Goal: Find specific page/section: Find specific page/section

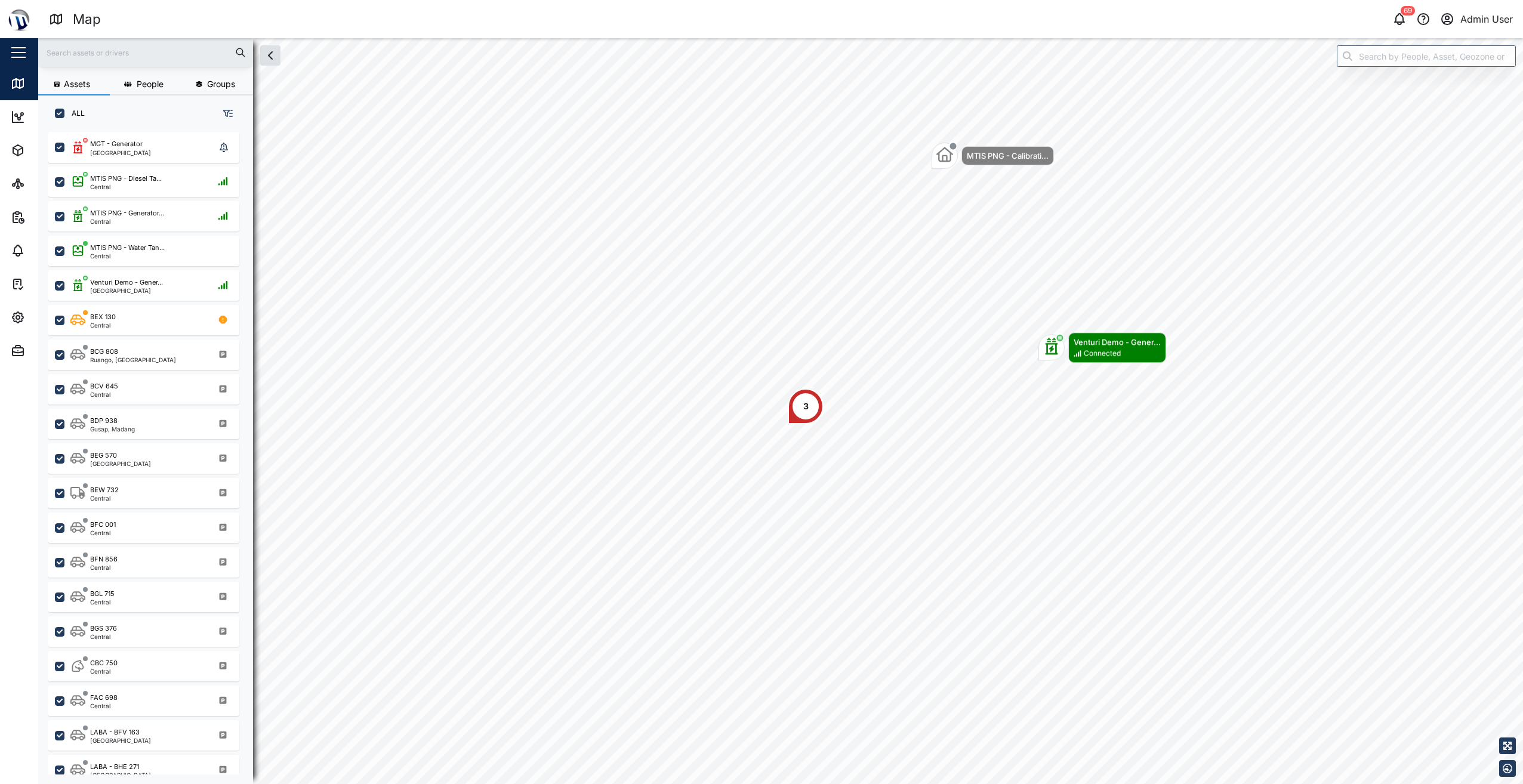
scroll to position [638, 187]
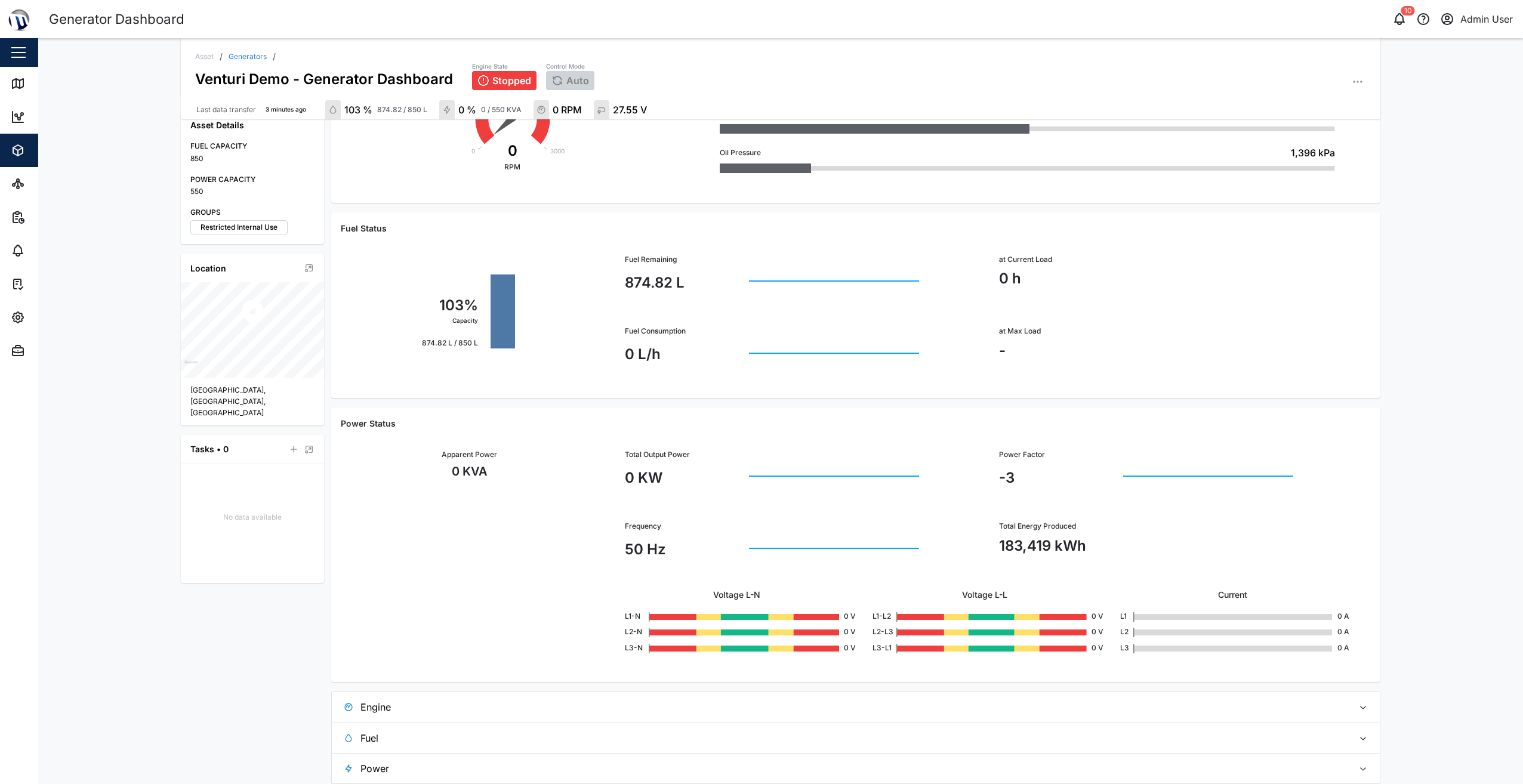
scroll to position [240, 0]
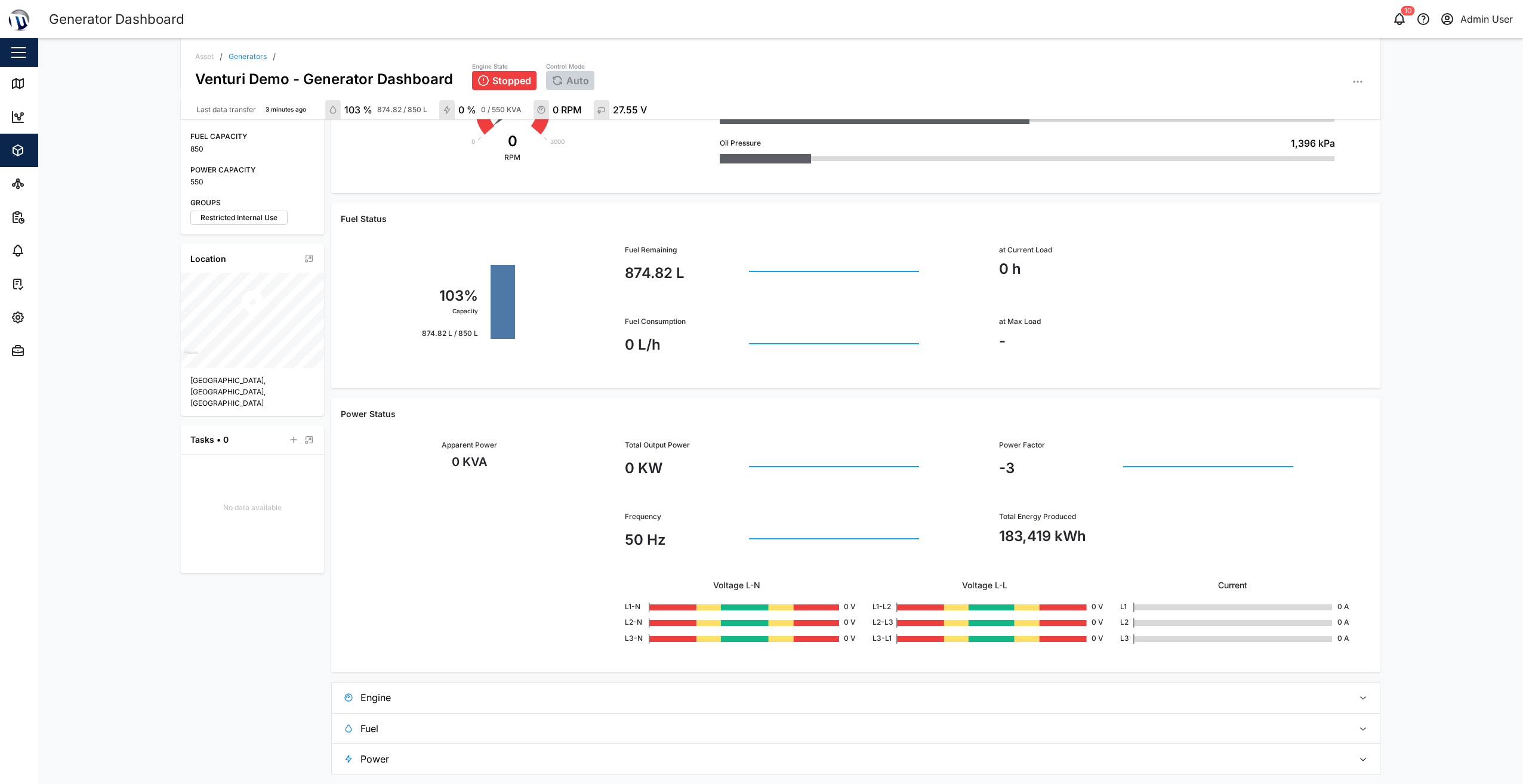
click at [559, 696] on span "Engine" at bounding box center [853, 698] width 983 height 30
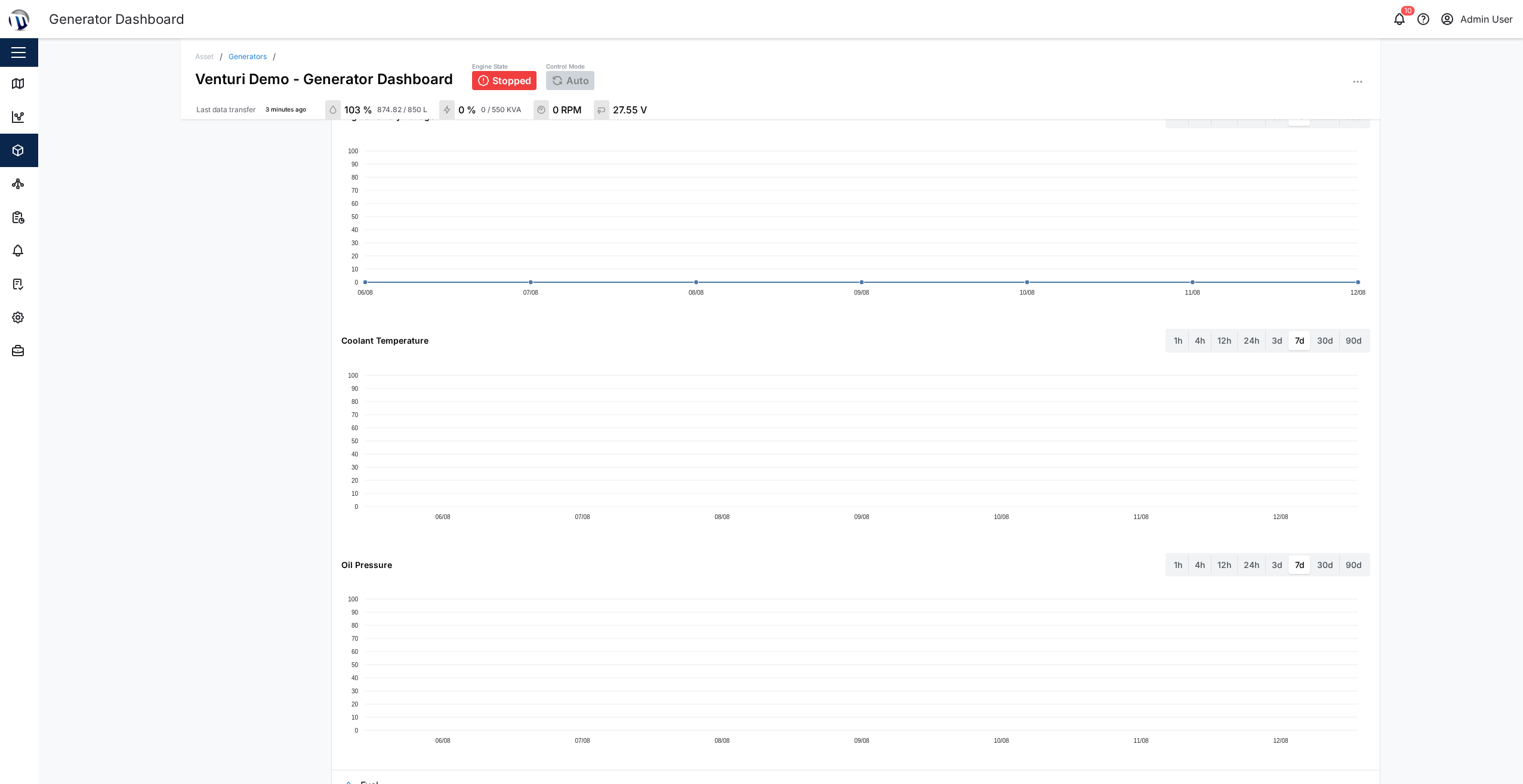
scroll to position [1133, 0]
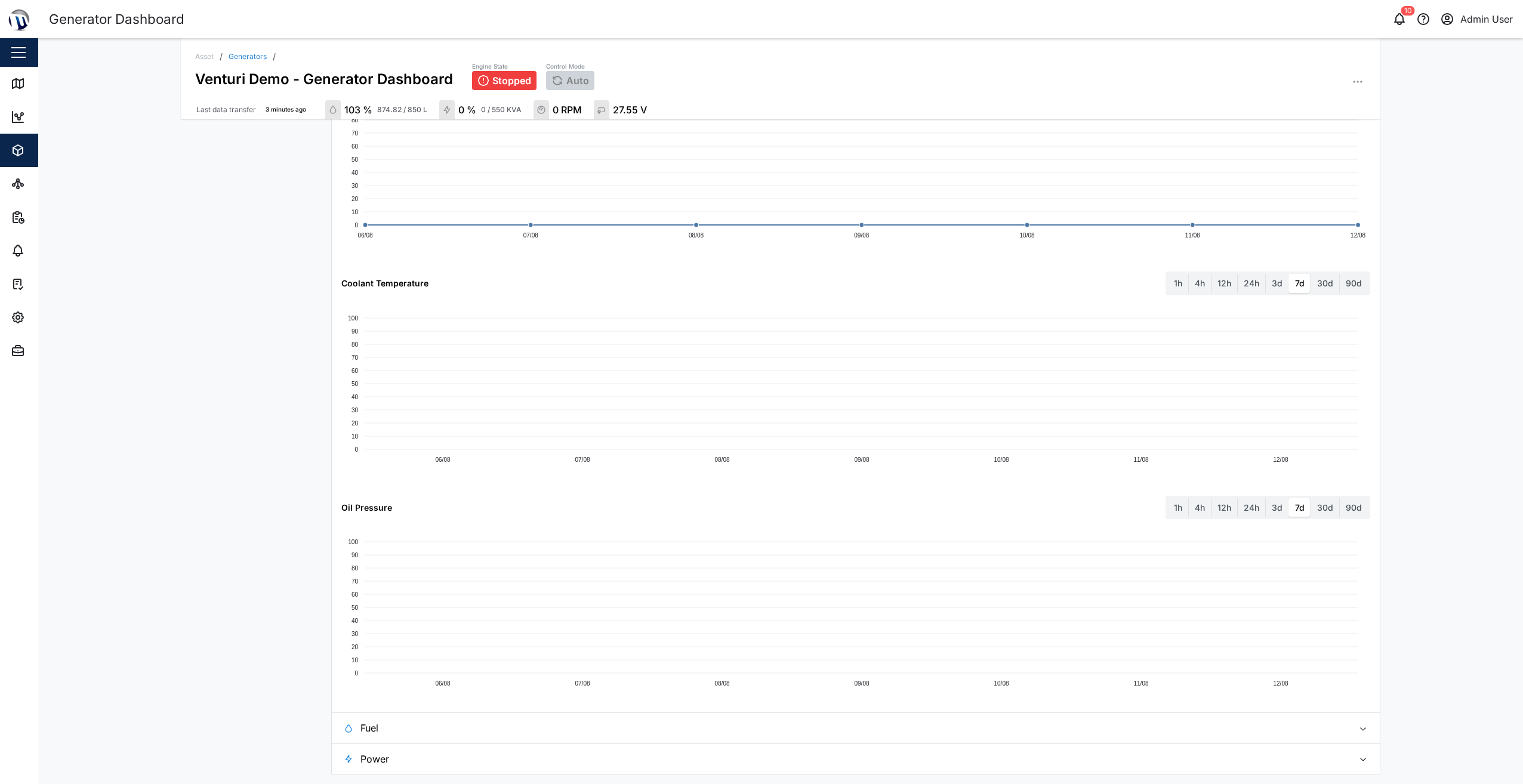
click at [526, 724] on span "Fuel" at bounding box center [853, 728] width 983 height 30
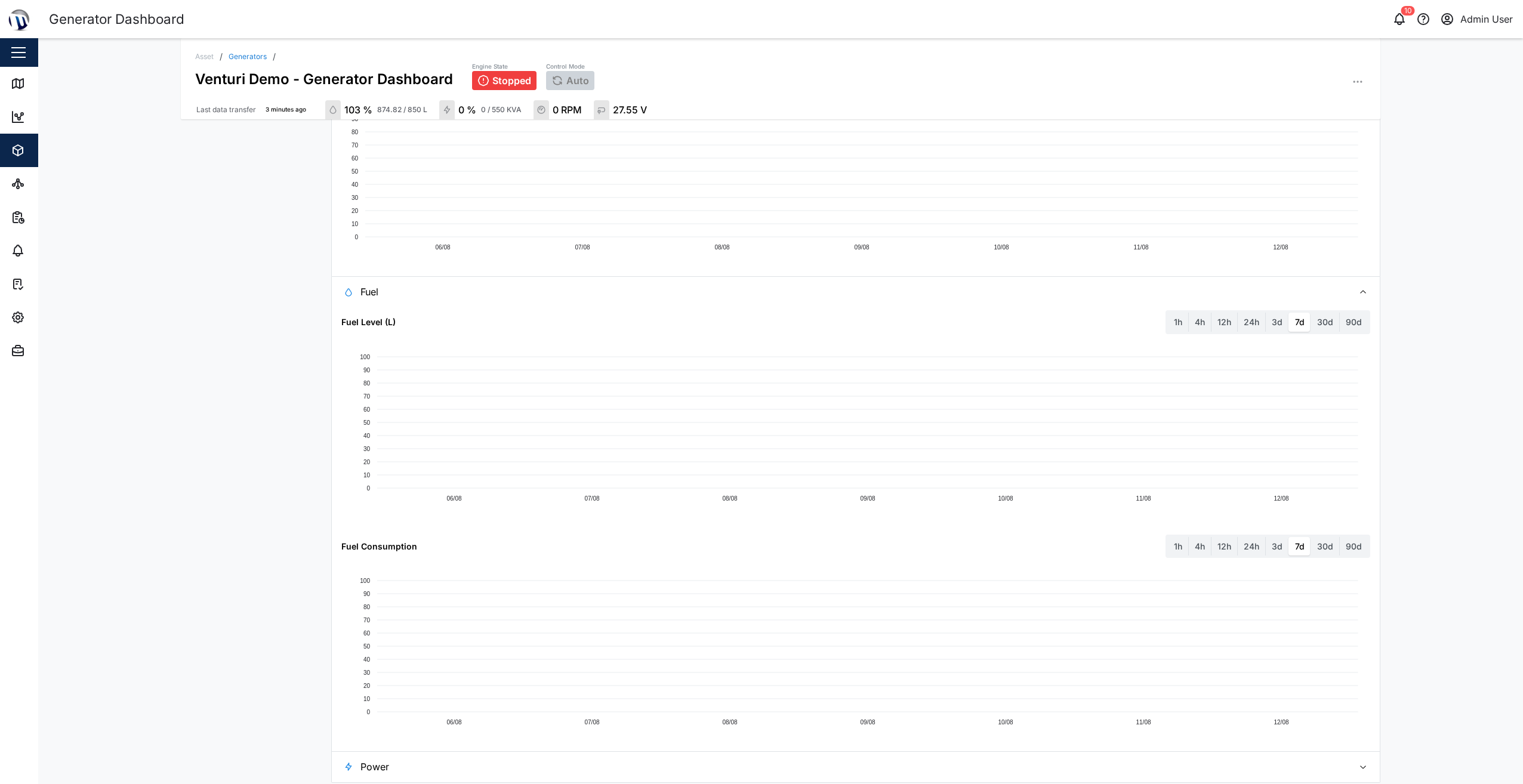
scroll to position [1577, 0]
click at [498, 761] on span "Power" at bounding box center [853, 758] width 983 height 30
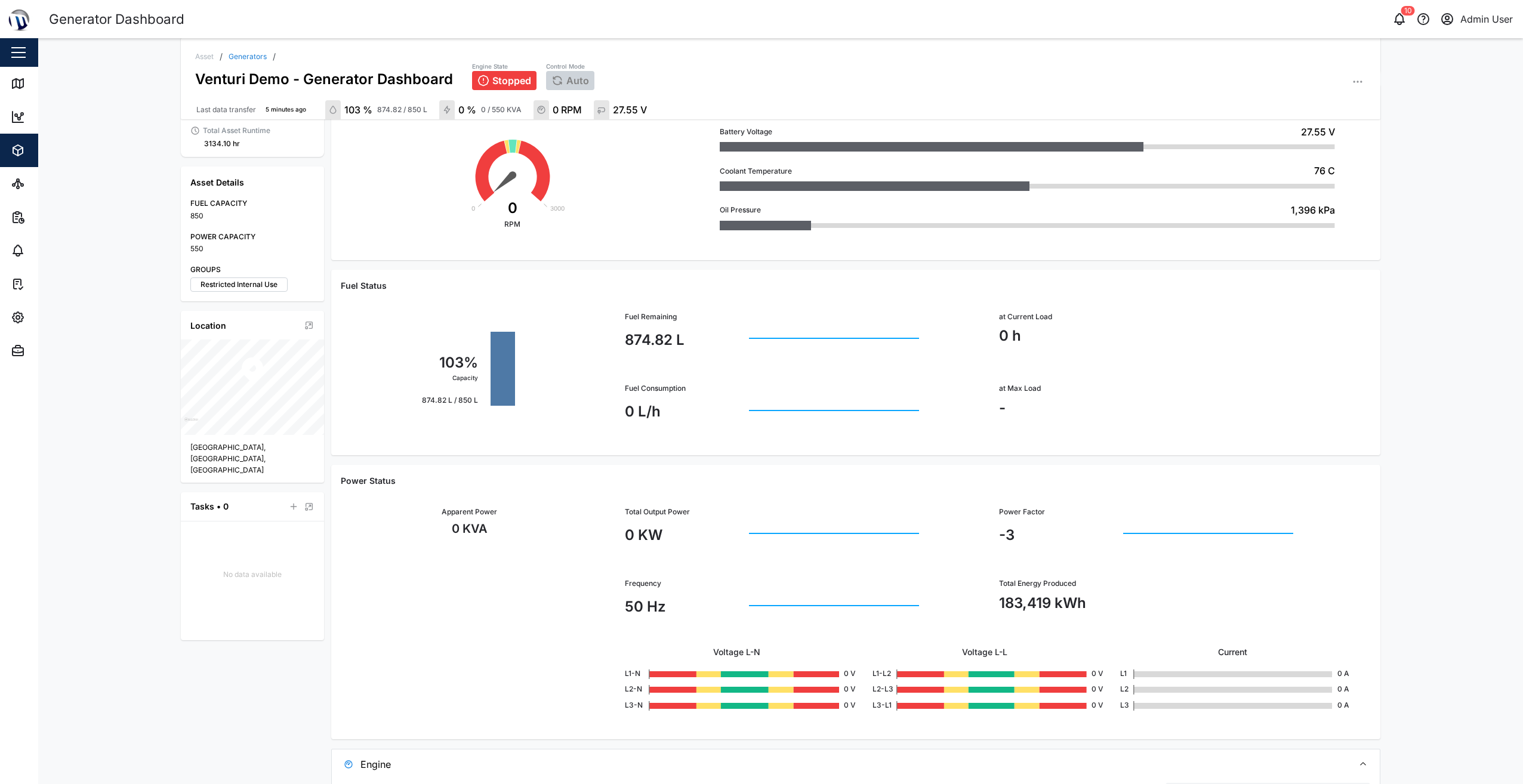
scroll to position [0, 0]
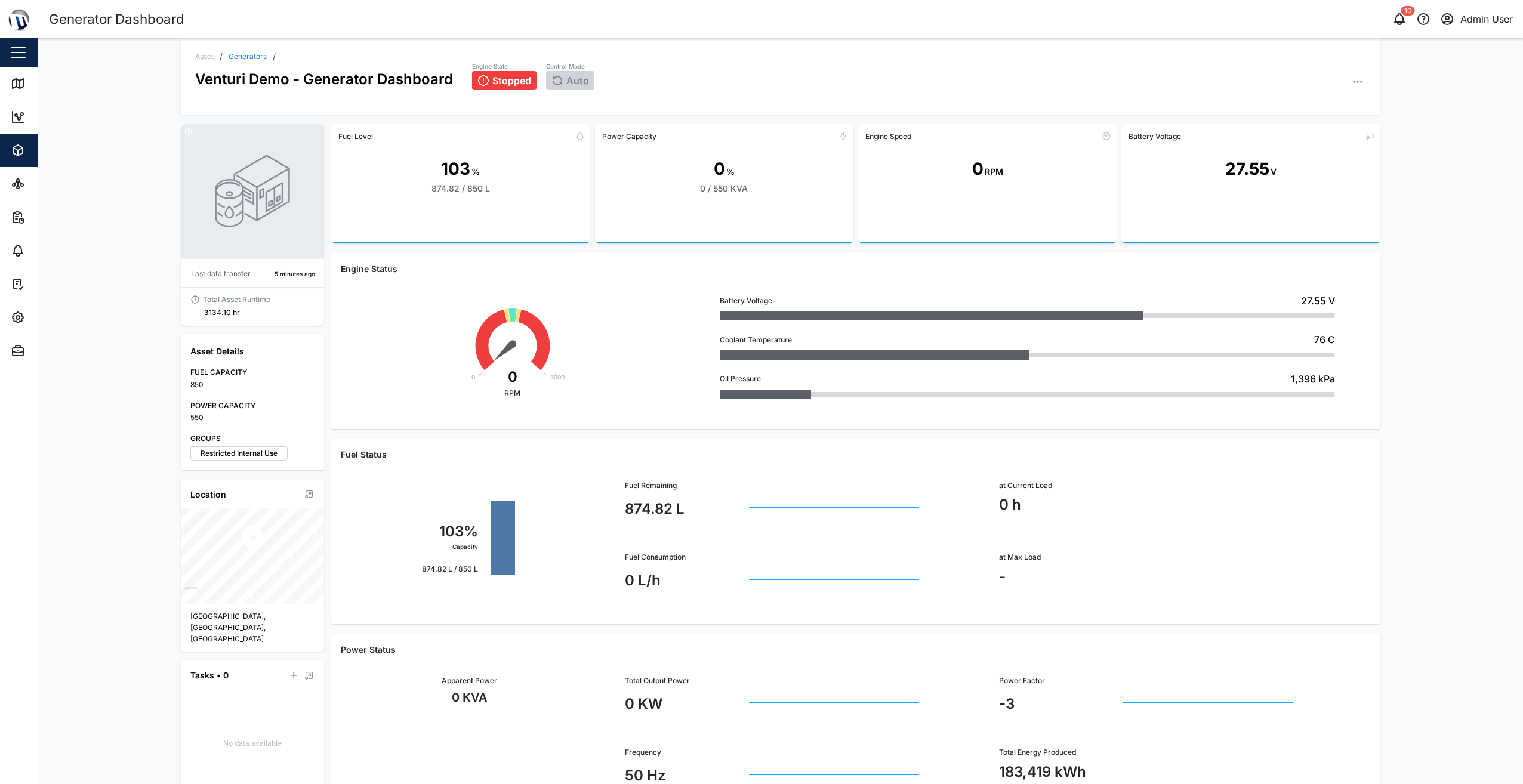
click at [735, 215] on rect at bounding box center [724, 228] width 259 height 34
click at [1150, 550] on div "at Max Load -" at bounding box center [1172, 573] width 375 height 72
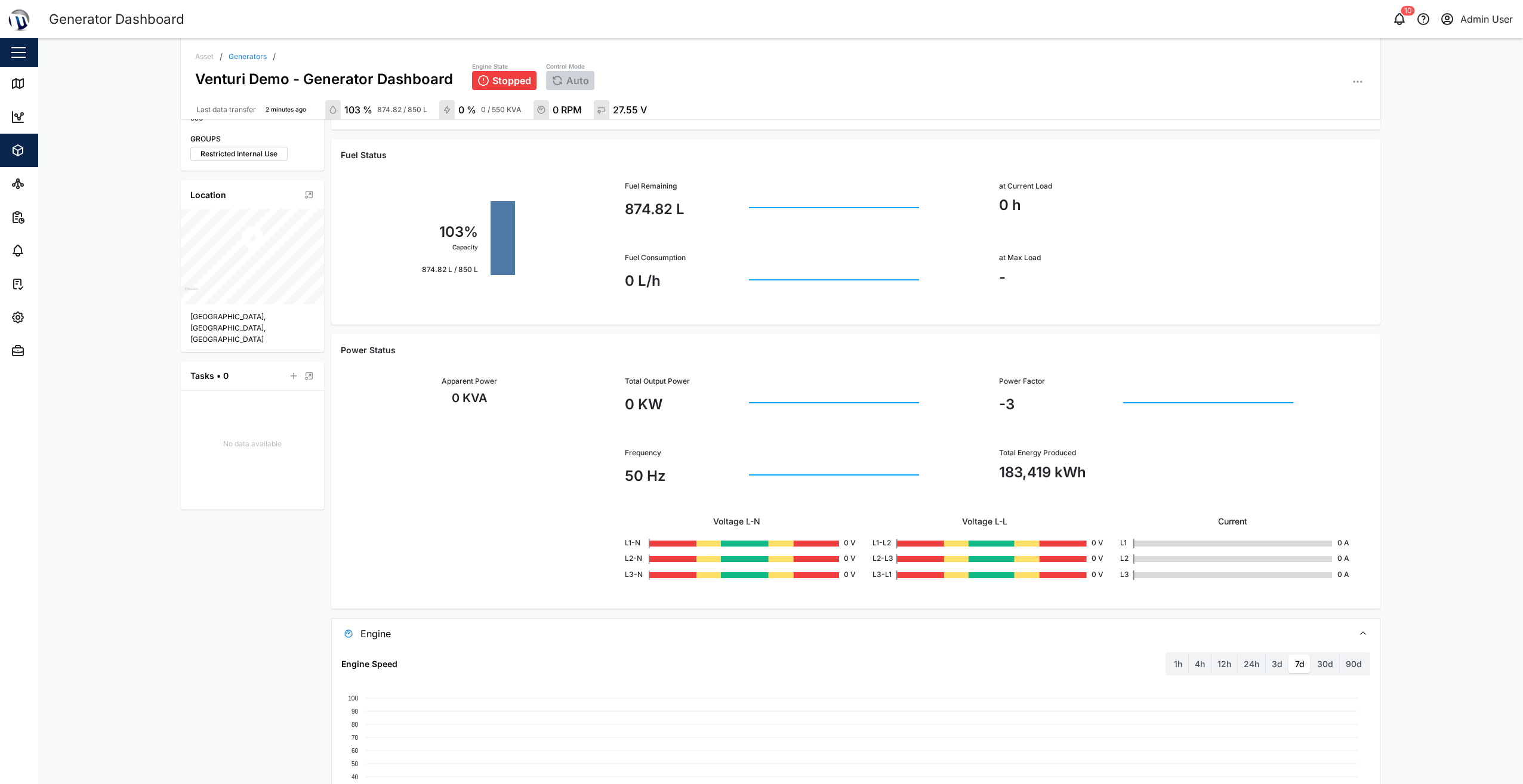
scroll to position [303, 0]
click at [1426, 307] on div "Asset / Generators / Venturi Demo - Generator Dashboard Engine State Stopped Co…" at bounding box center [780, 411] width 1485 height 746
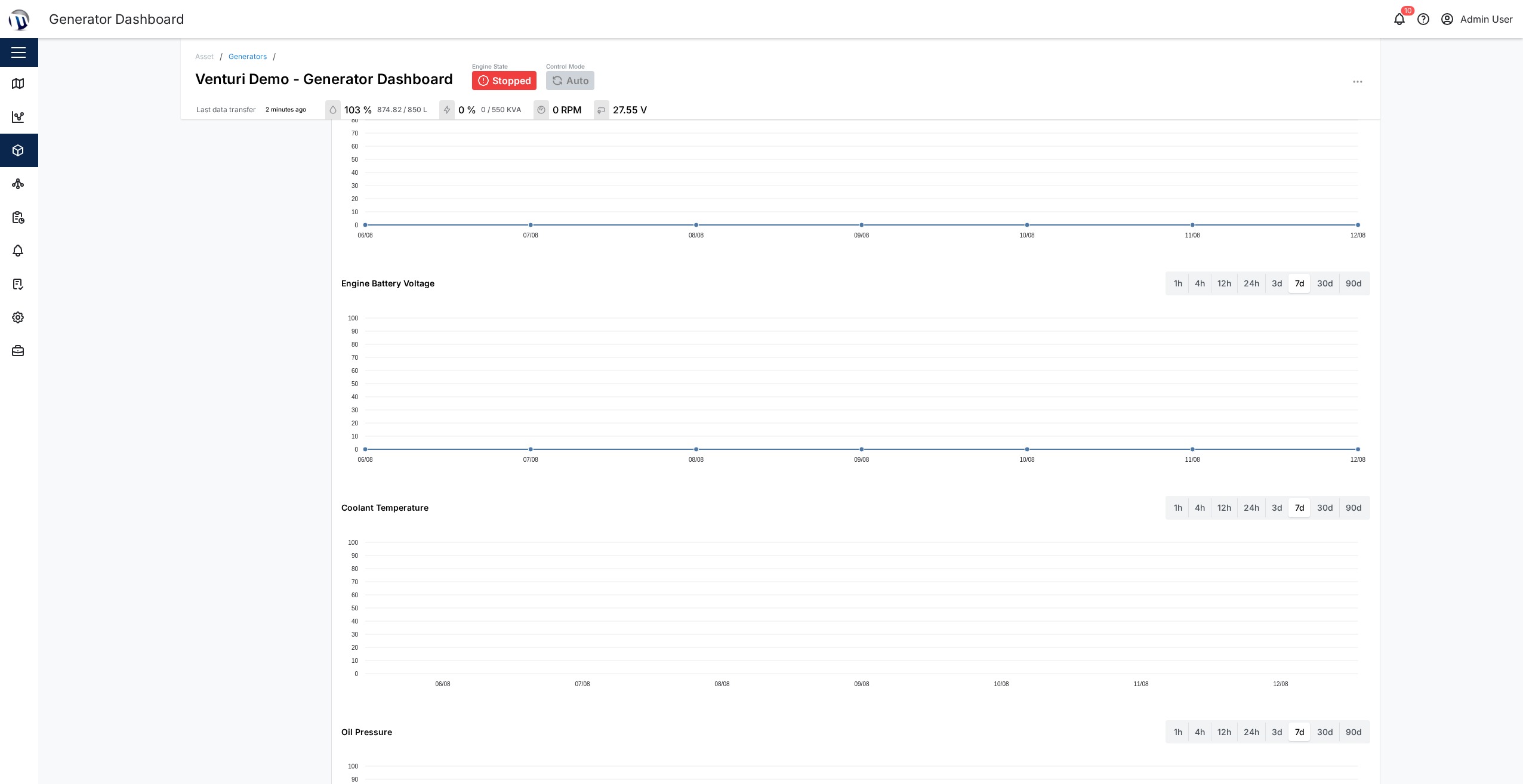
scroll to position [780, 0]
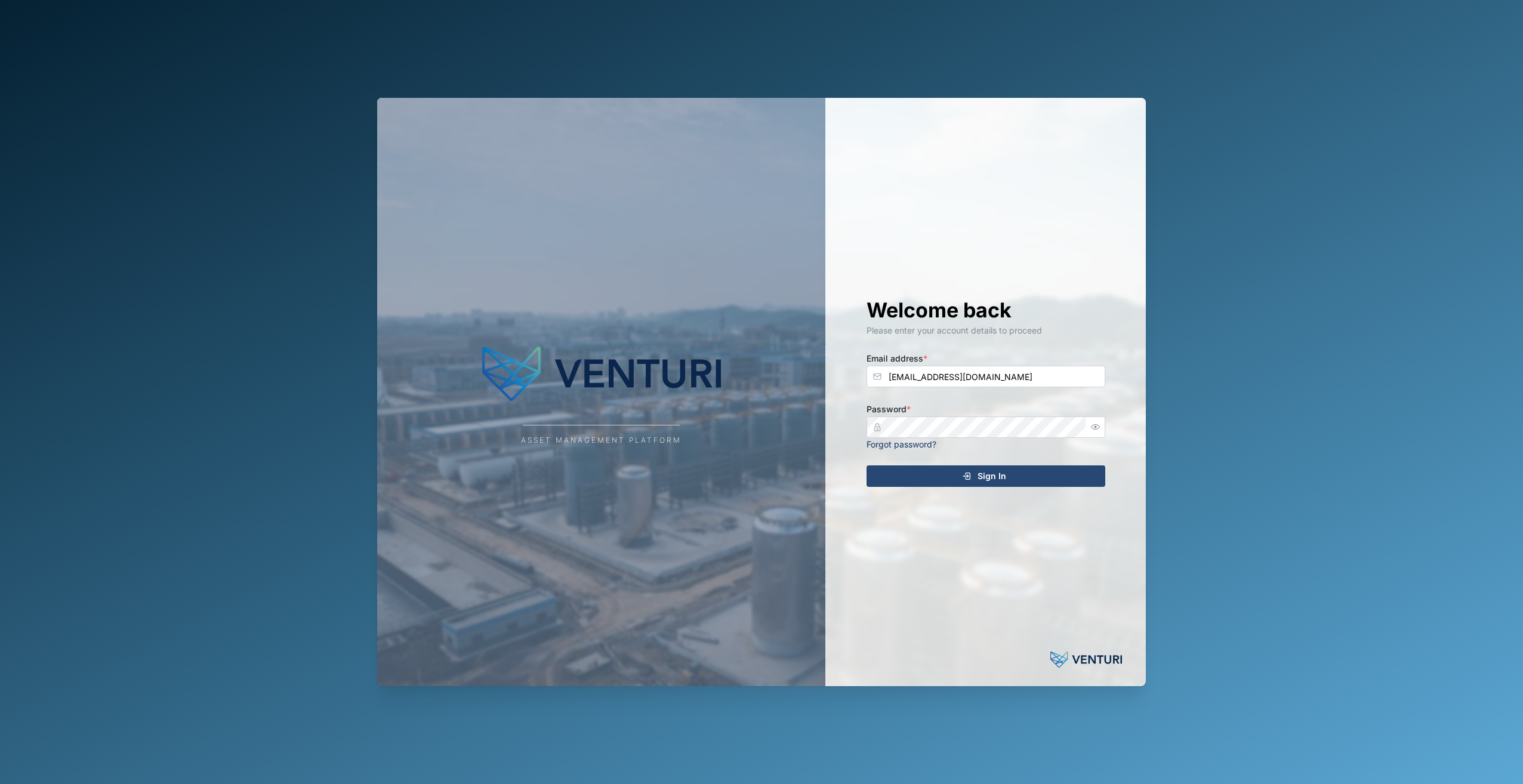
click at [948, 469] on div "Sign In" at bounding box center [984, 476] width 219 height 20
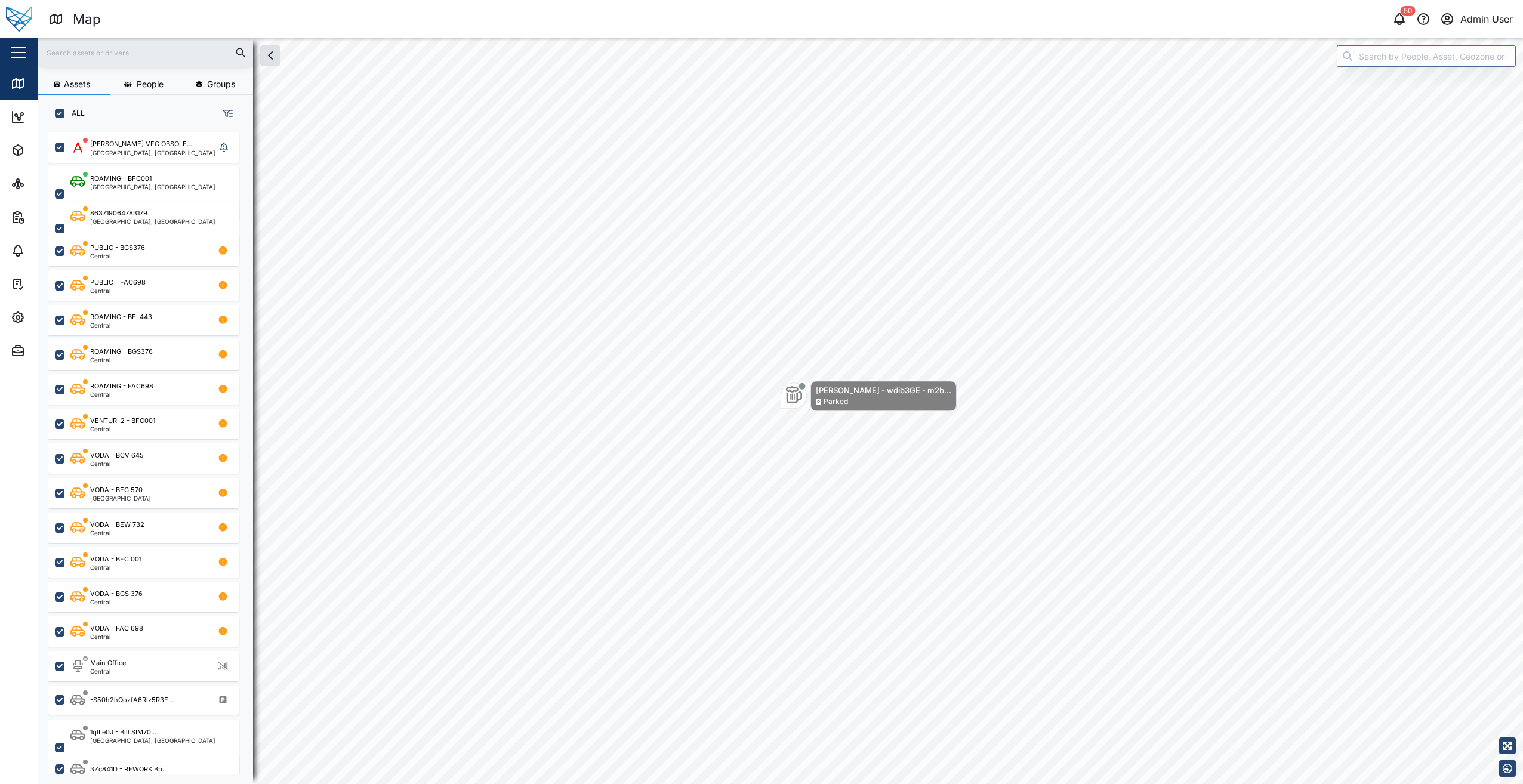
scroll to position [638, 187]
click at [1402, 27] on div "Map 50 Admin User" at bounding box center [786, 20] width 1475 height 21
click at [1397, 20] on icon "button" at bounding box center [1400, 19] width 14 height 14
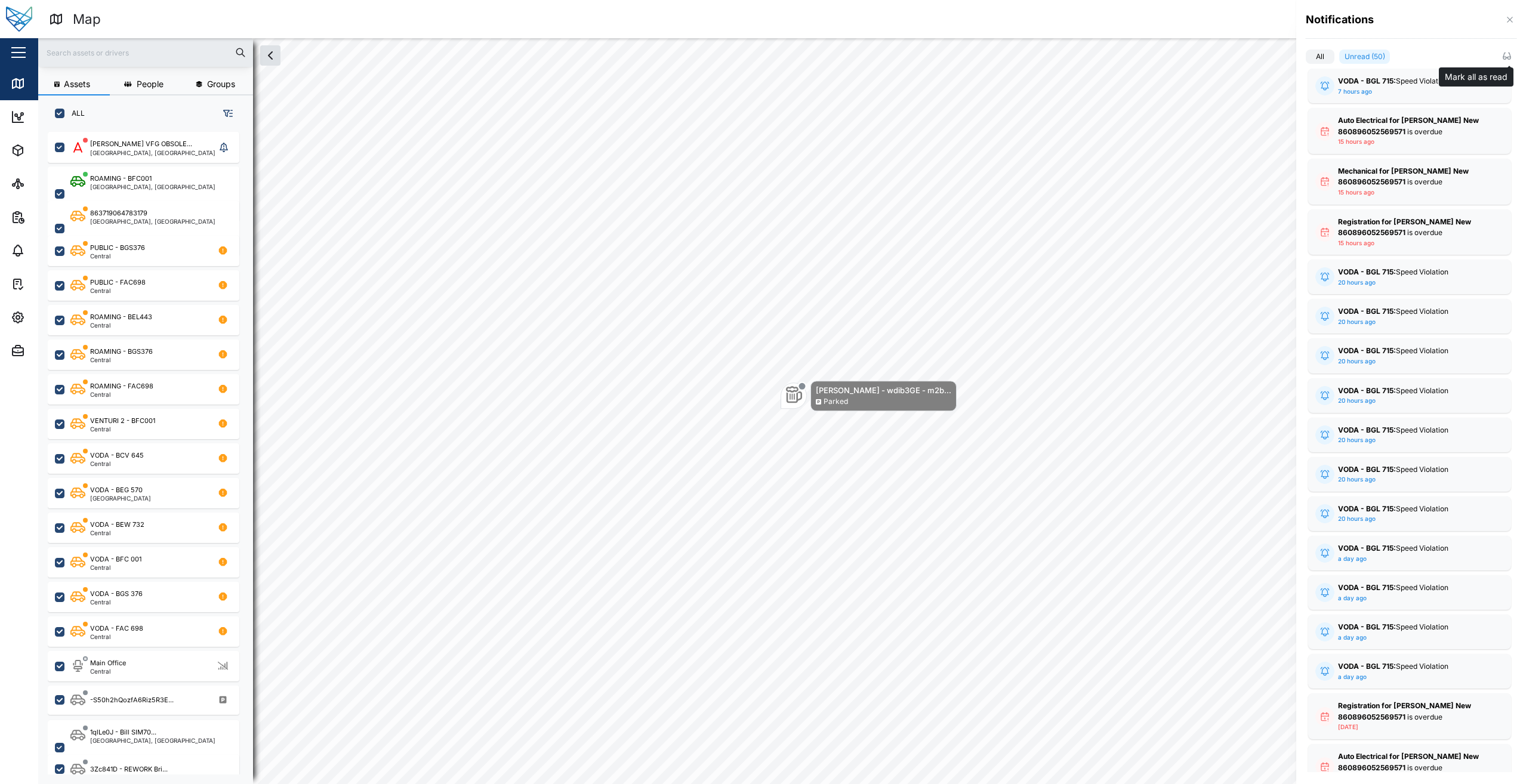
click at [1502, 54] on button "button" at bounding box center [1507, 56] width 13 height 13
click at [1199, 16] on div at bounding box center [762, 392] width 1523 height 784
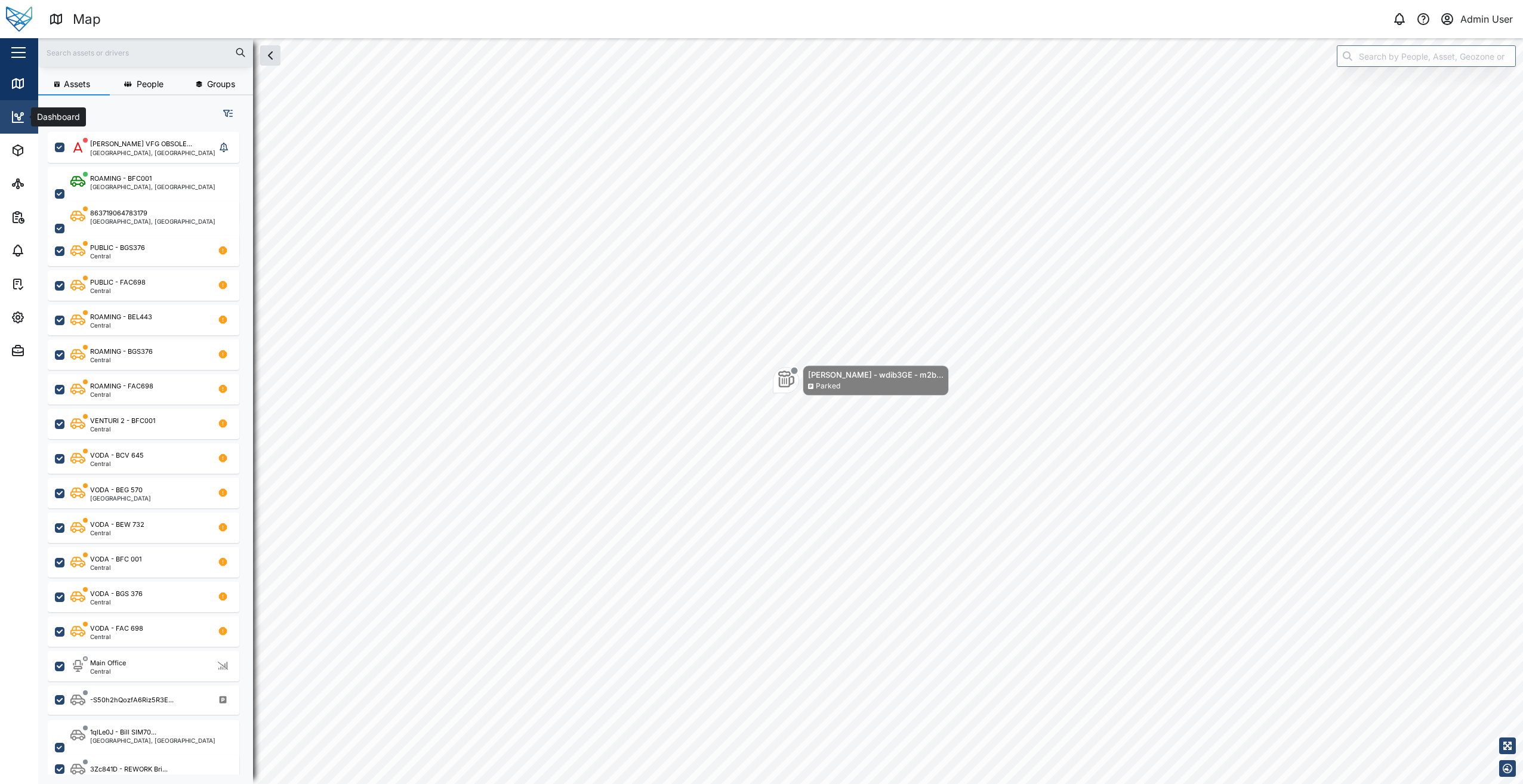
click at [20, 105] on link "Dashboard" at bounding box center [77, 116] width 155 height 33
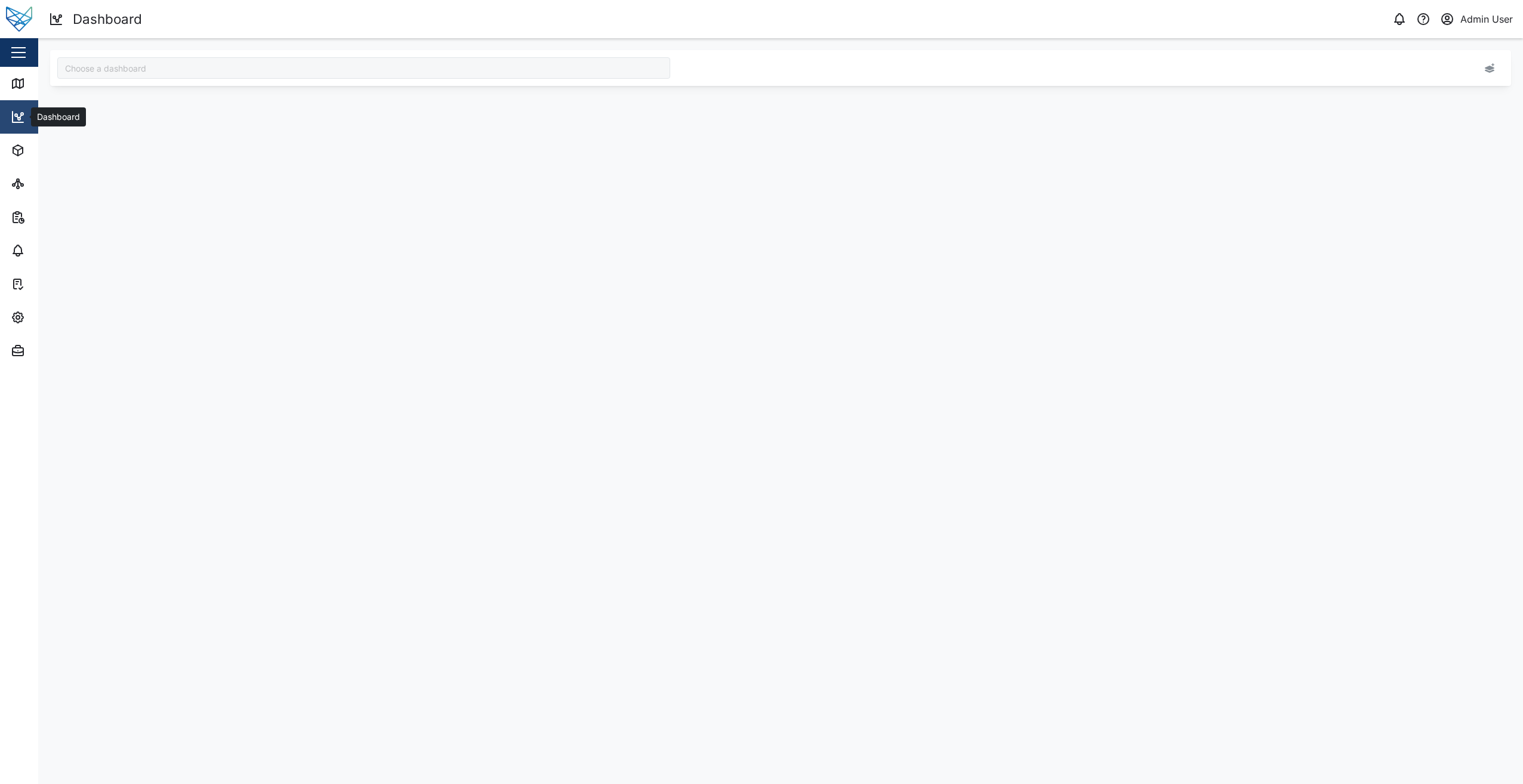
type input "[GEOGRAPHIC_DATA]"
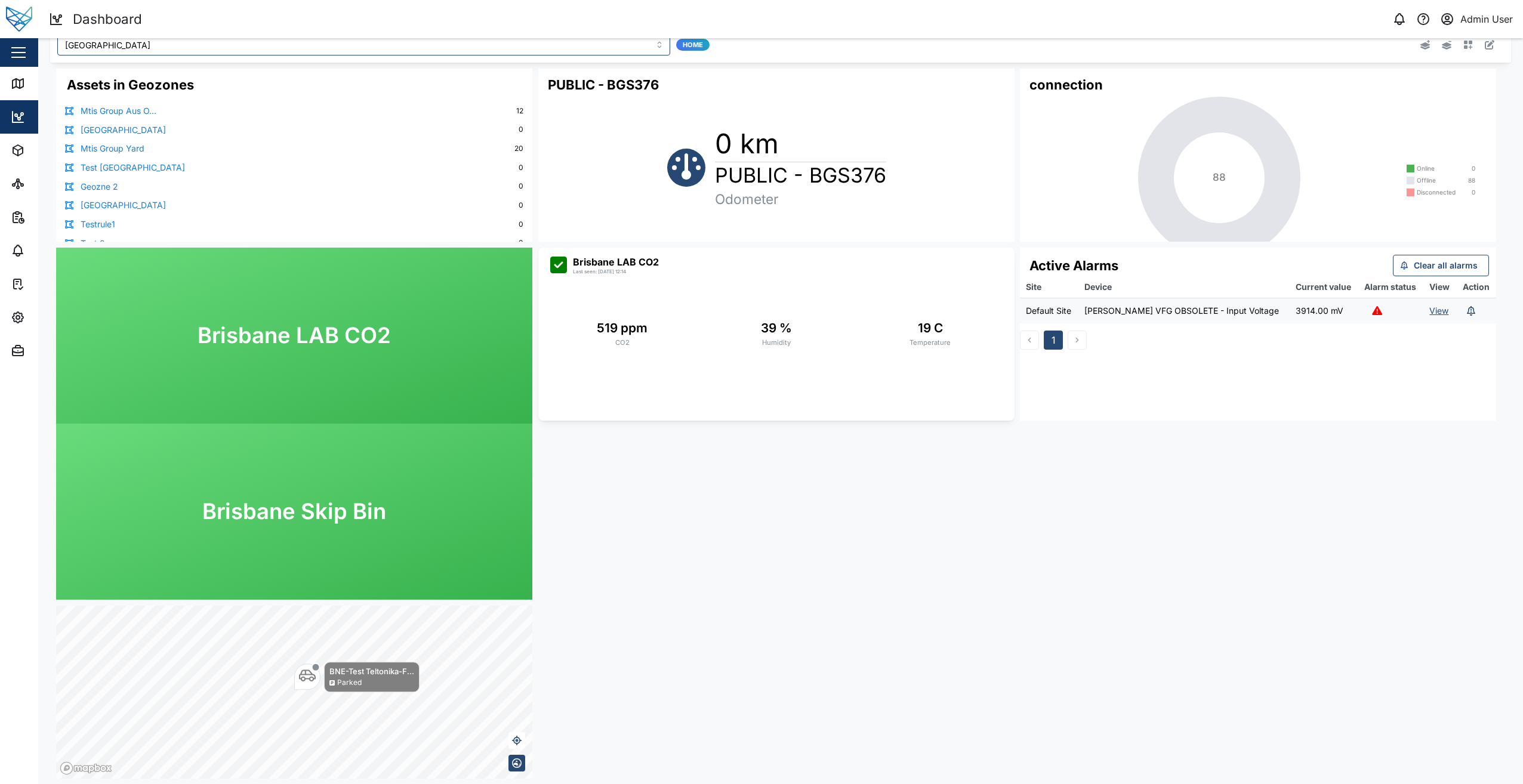
scroll to position [36, 0]
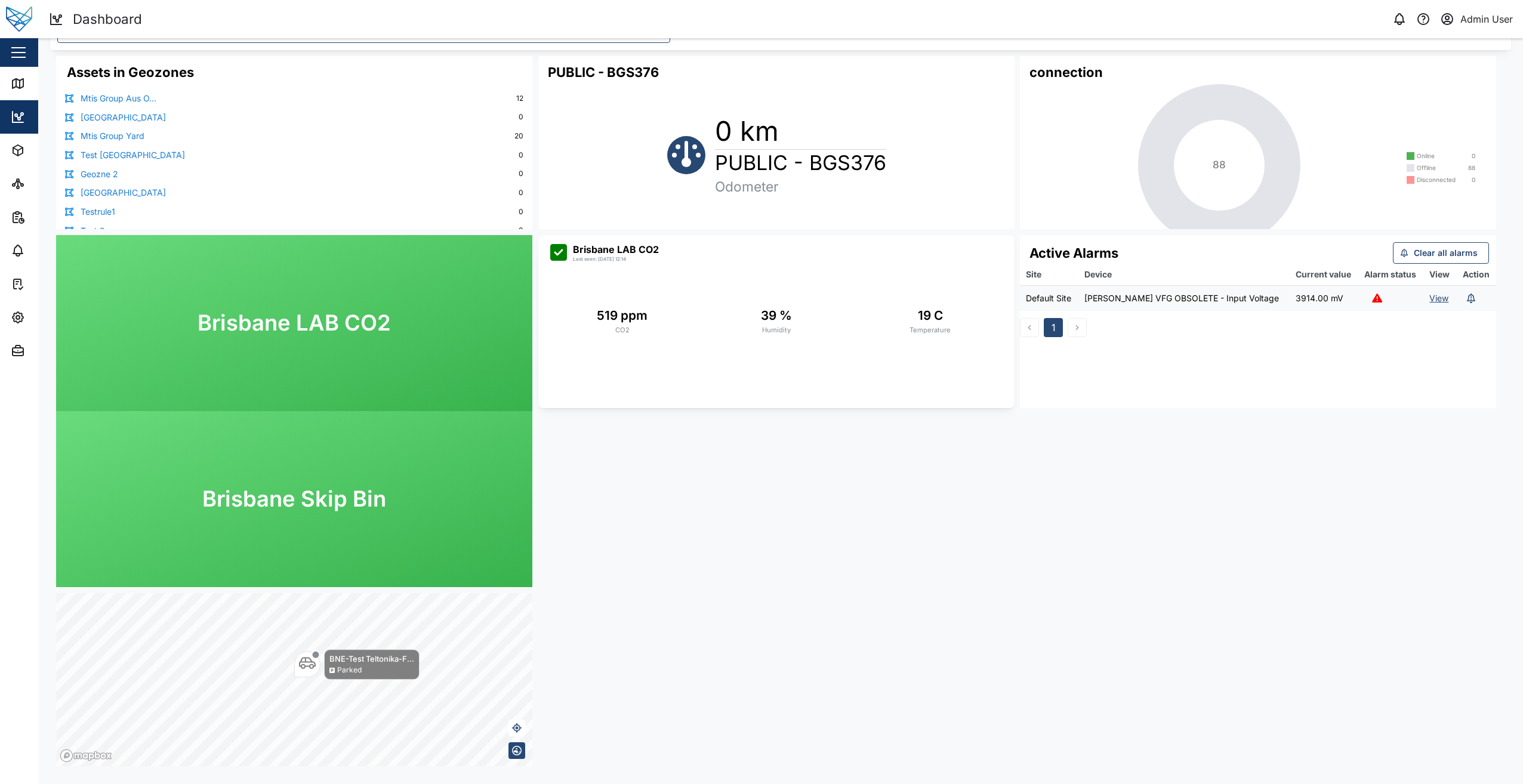
drag, startPoint x: 638, startPoint y: 640, endPoint x: 640, endPoint y: 516, distance: 124.0
click at [640, 516] on div "Assets in Geozones Mtis Group Aus O... 12 [GEOGRAPHIC_DATA] 0 Mtis Group Yard 2…" at bounding box center [781, 411] width 1461 height 722
click at [28, 152] on div "Assets" at bounding box center [65, 151] width 109 height 14
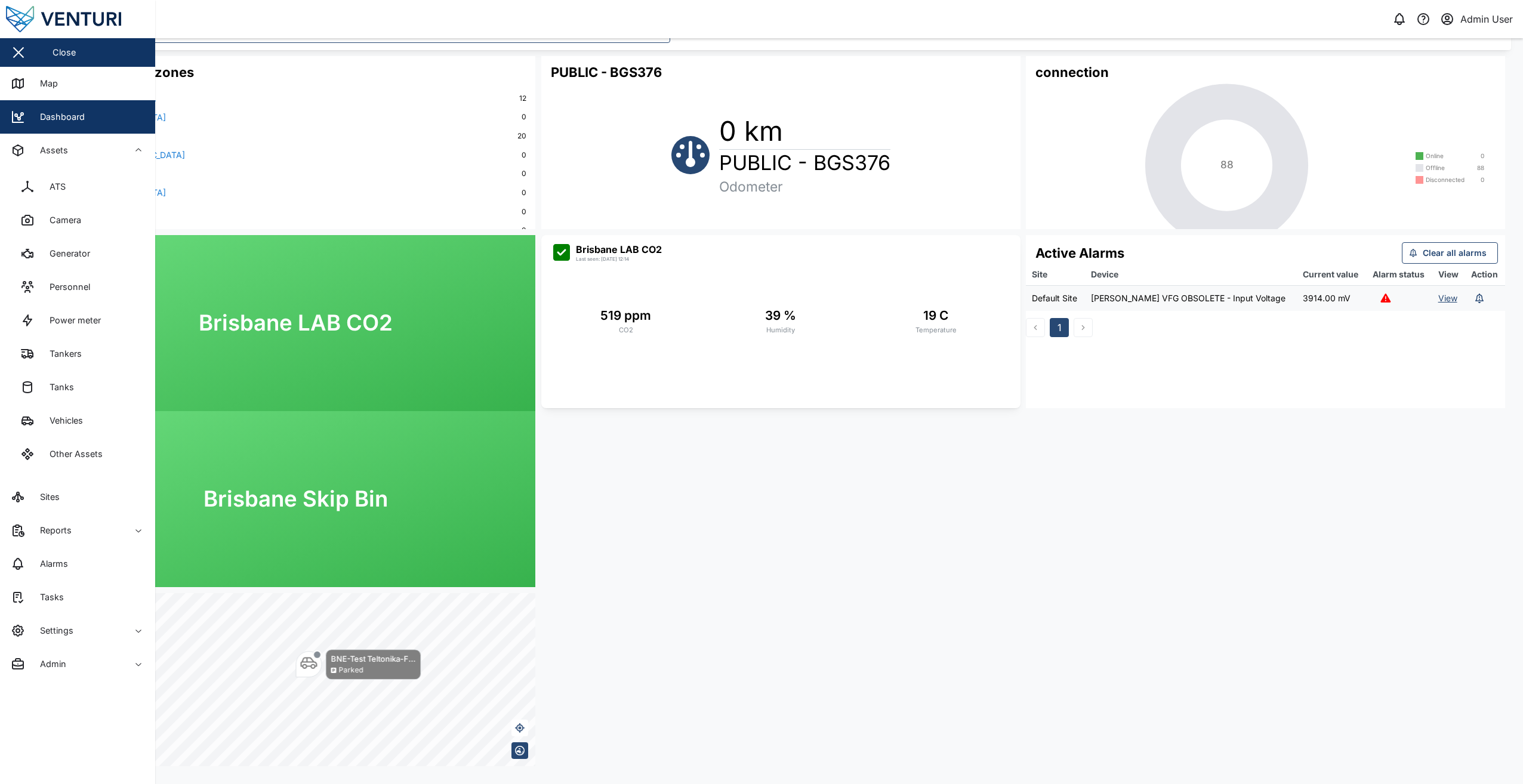
click at [12, 54] on button "button" at bounding box center [18, 52] width 20 height 20
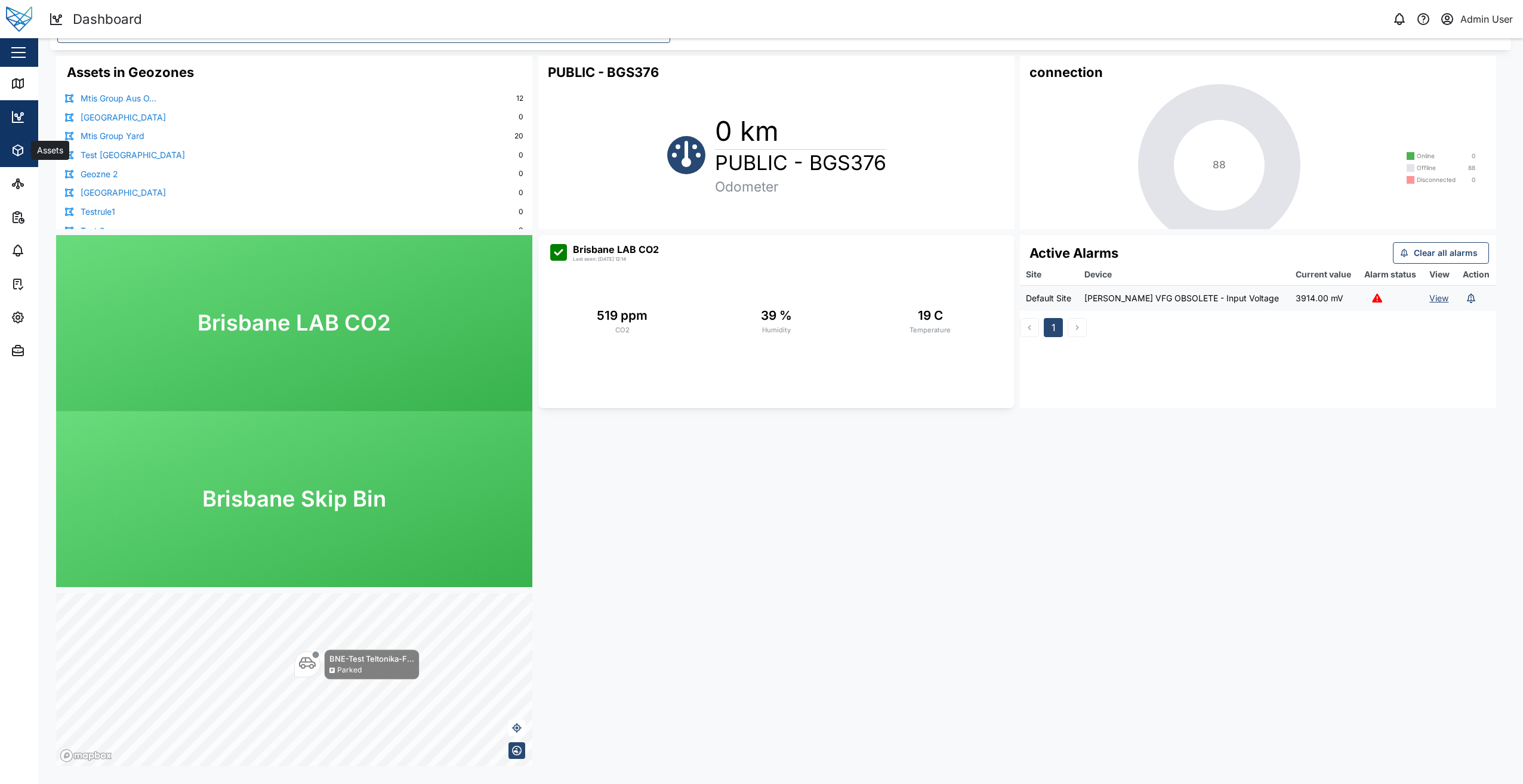
click at [4, 148] on button "Assets" at bounding box center [77, 150] width 155 height 33
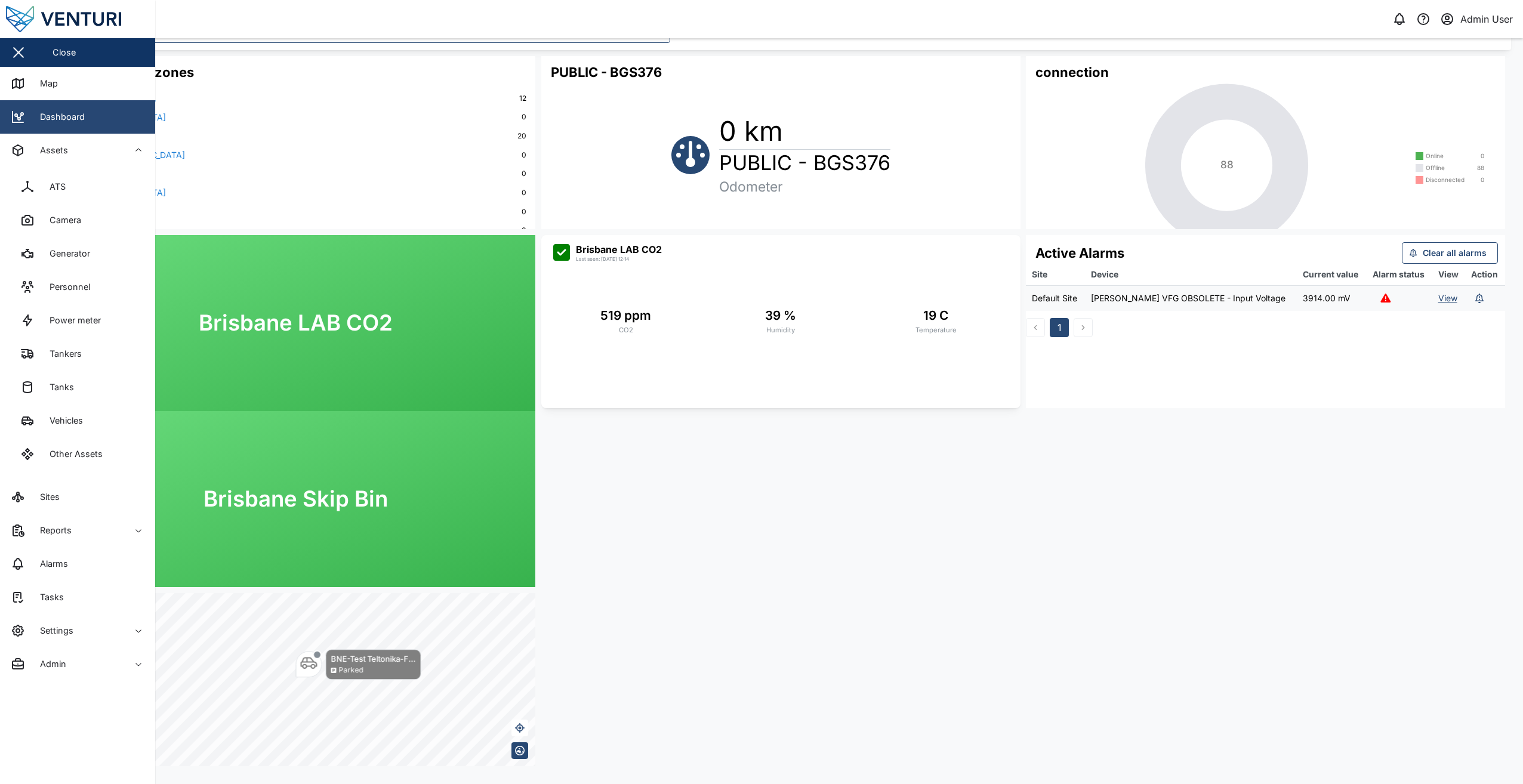
click at [36, 116] on div "Dashboard" at bounding box center [58, 117] width 54 height 13
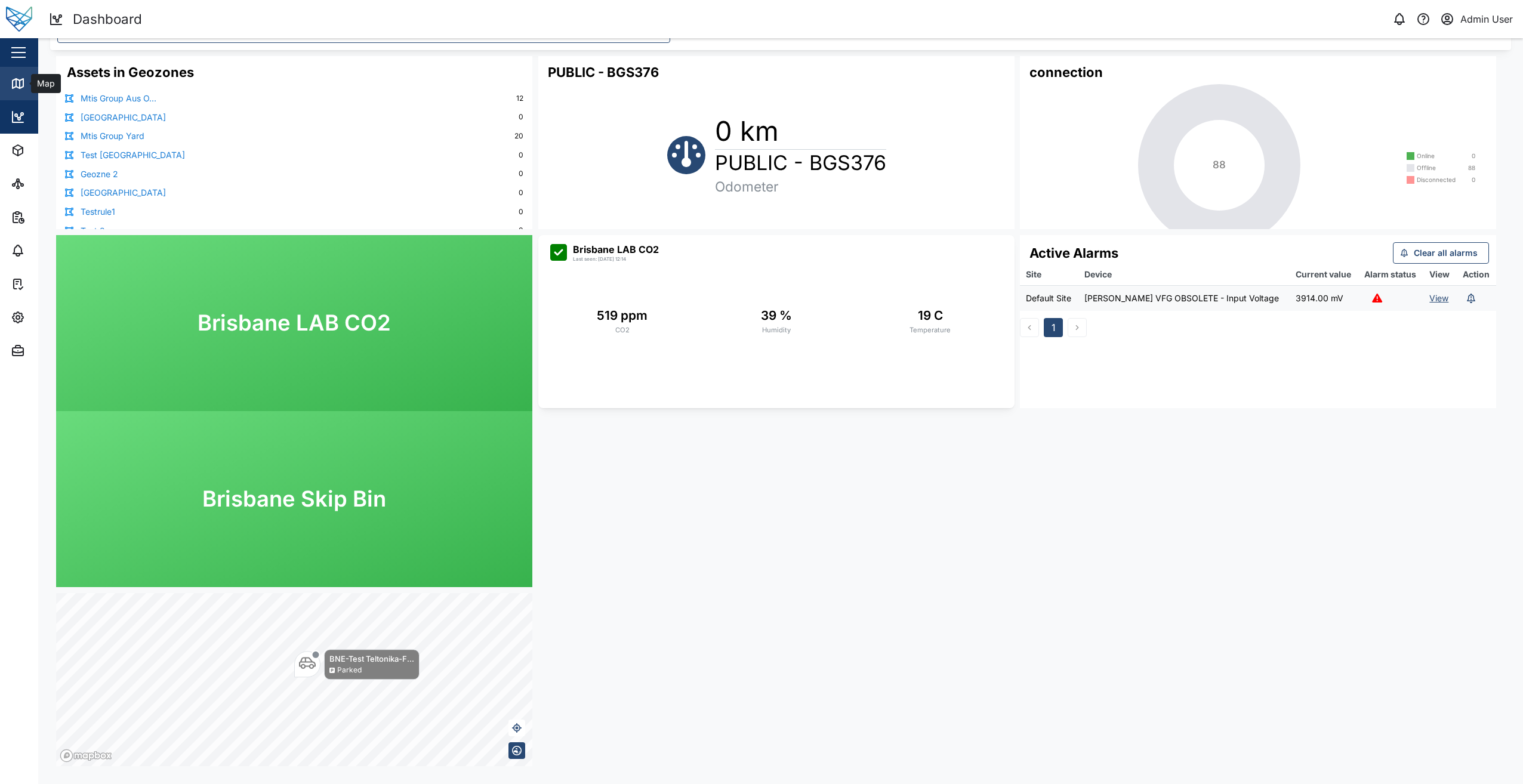
click at [22, 87] on icon at bounding box center [18, 83] width 10 height 10
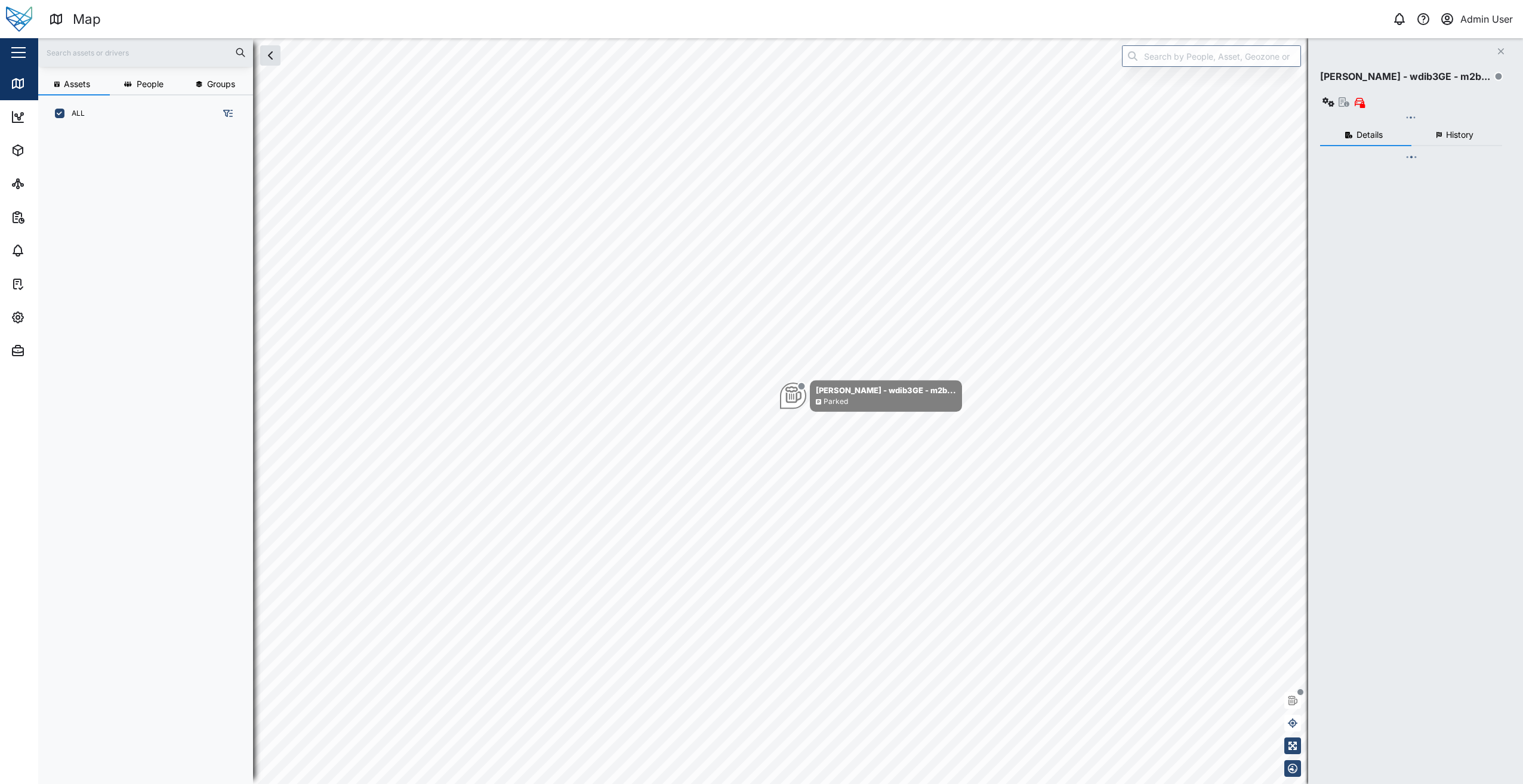
scroll to position [638, 187]
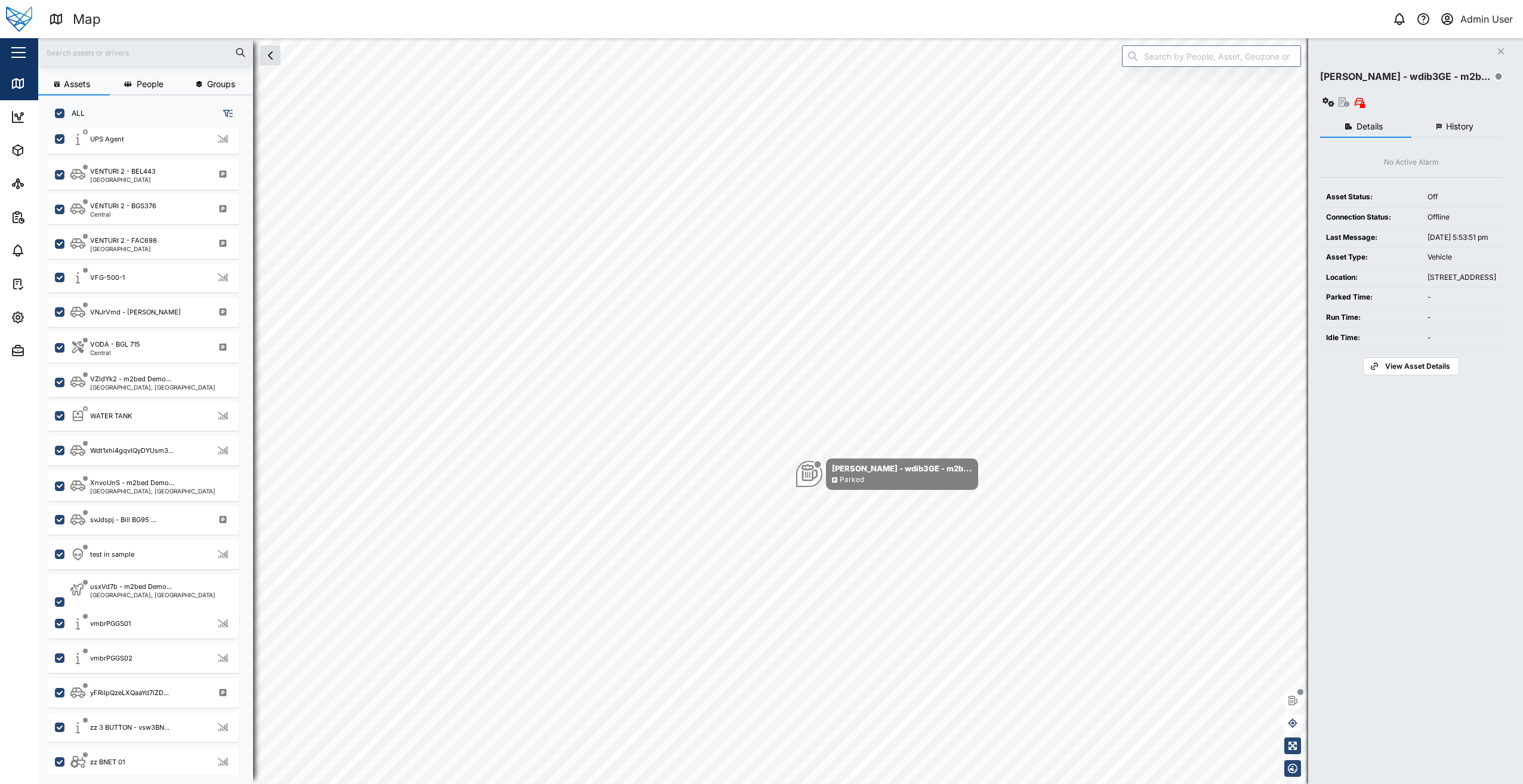
scroll to position [2398, 0]
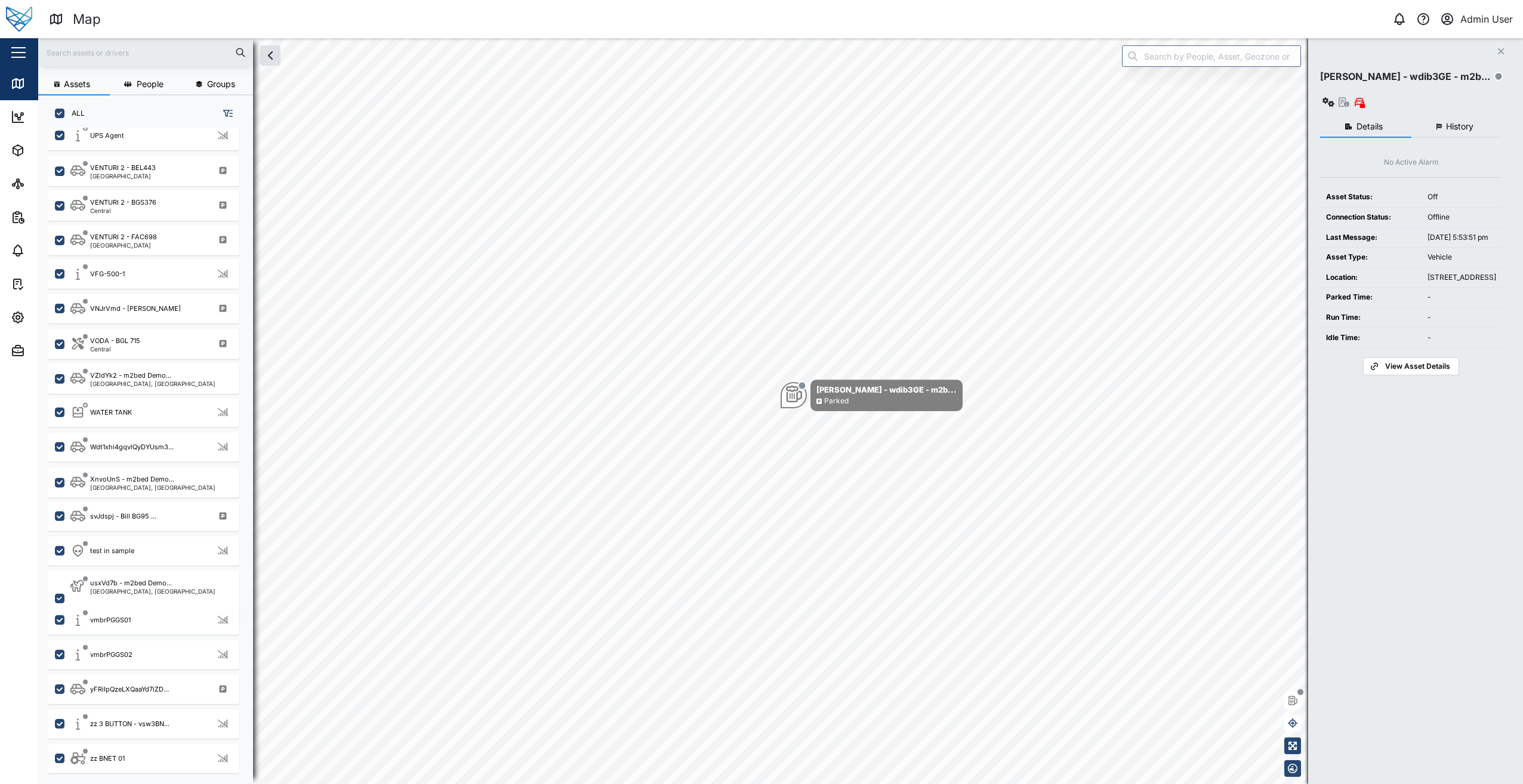
click at [1501, 53] on icon "Close" at bounding box center [1501, 51] width 7 height 10
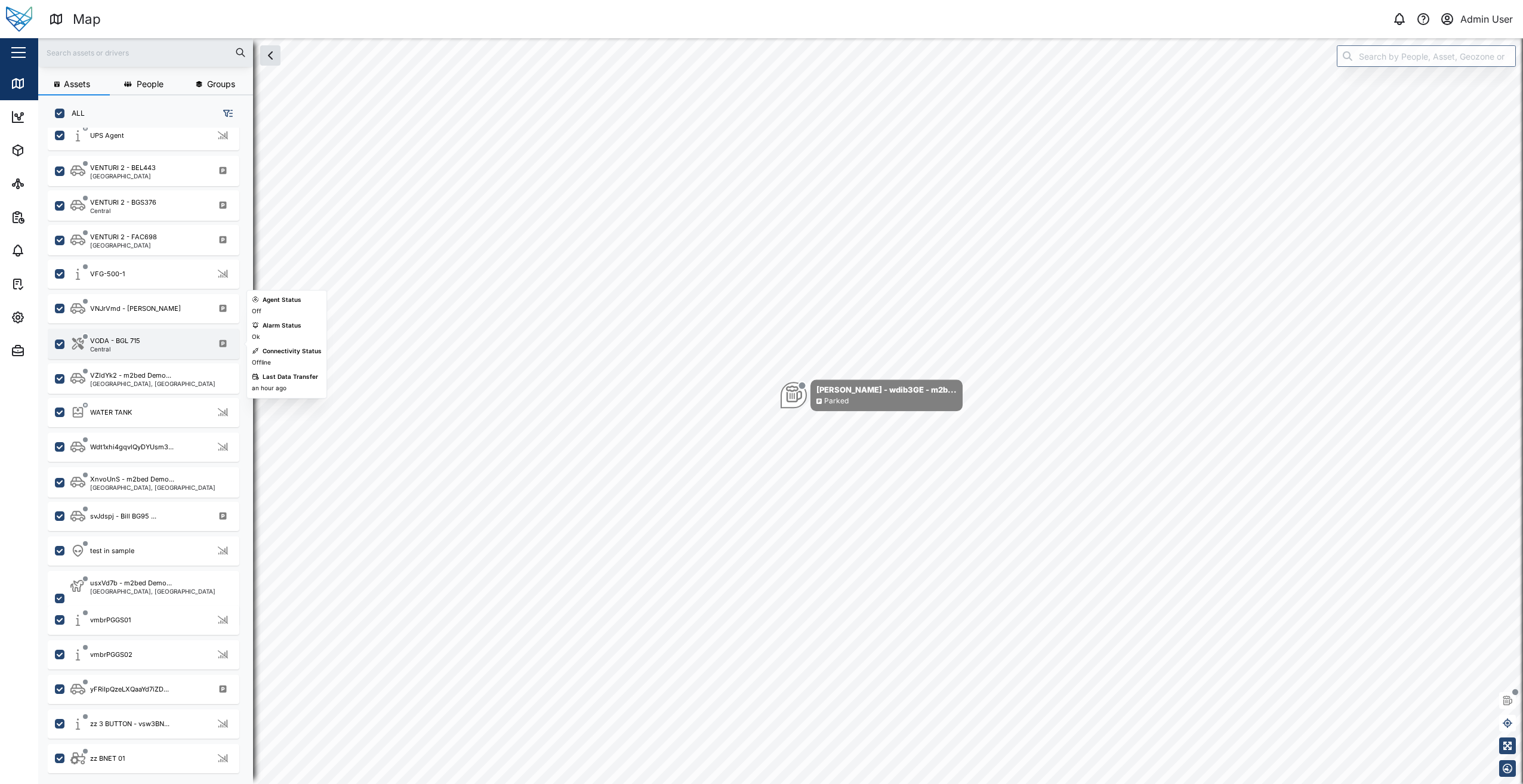
click at [122, 355] on div "VODA - BGL 715 Central" at bounding box center [143, 344] width 192 height 30
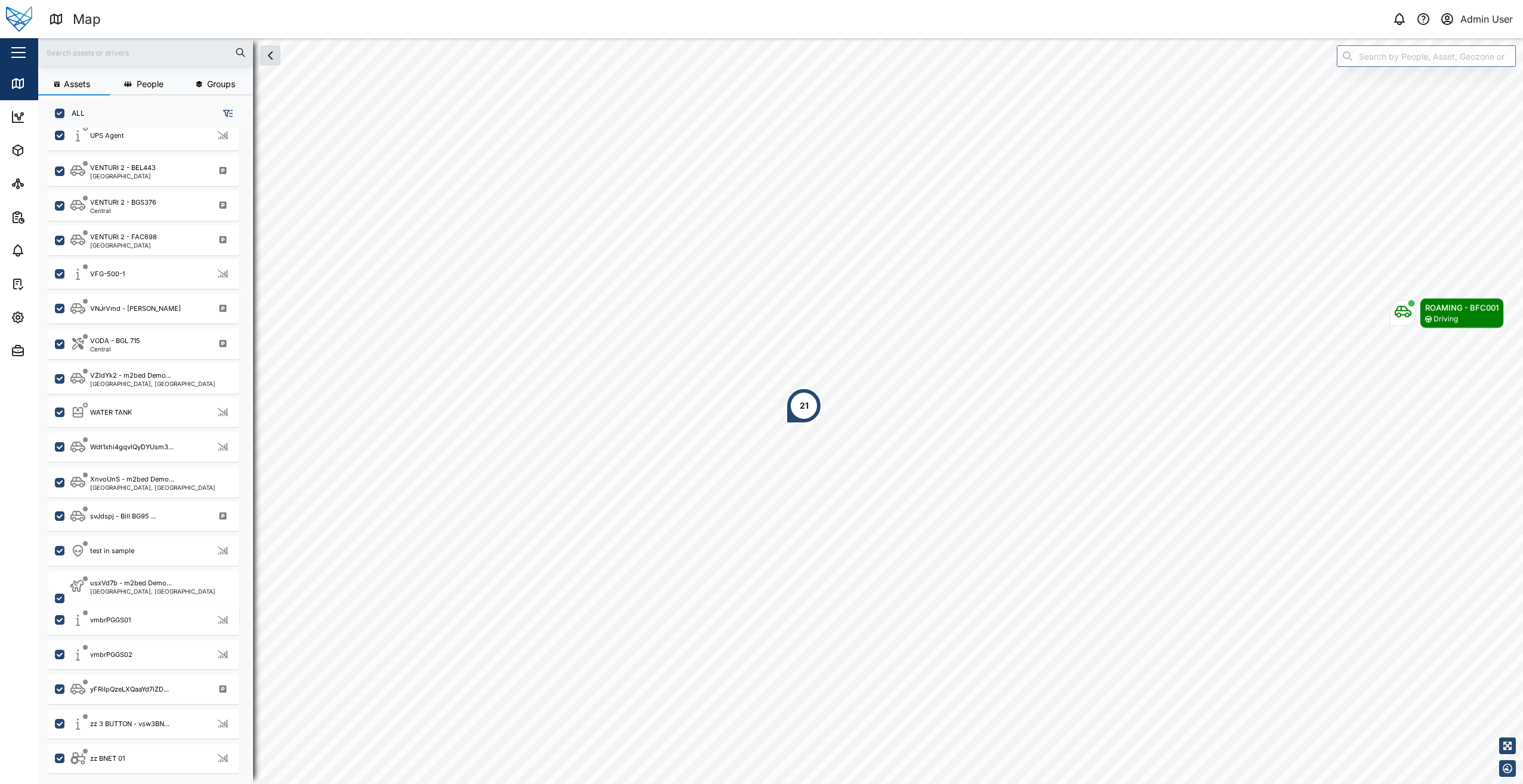
click at [811, 408] on div "21" at bounding box center [804, 406] width 36 height 36
